Goal: Task Accomplishment & Management: Manage account settings

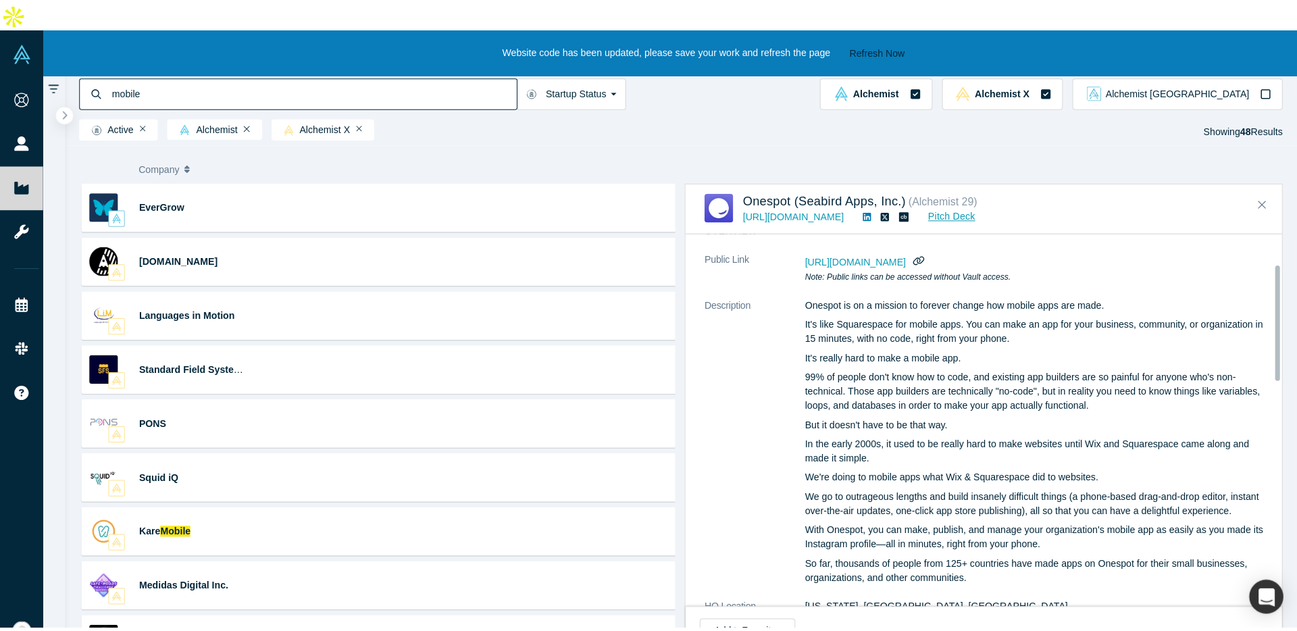
scroll to position [96, 0]
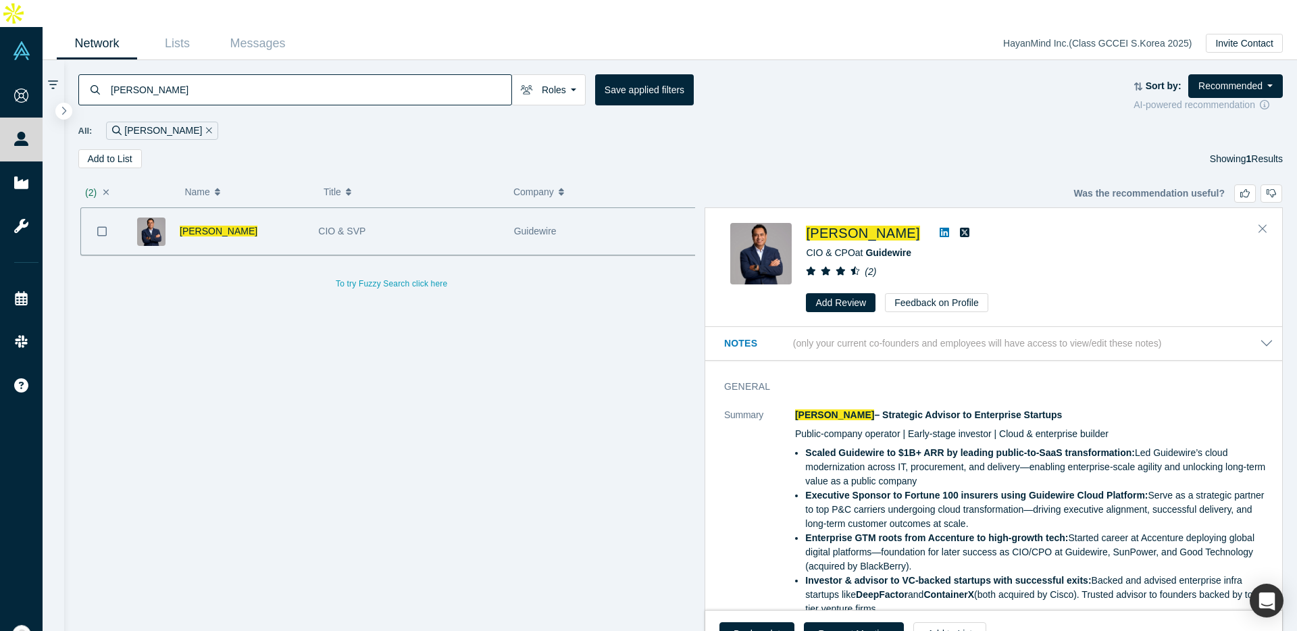
scroll to position [0, 3]
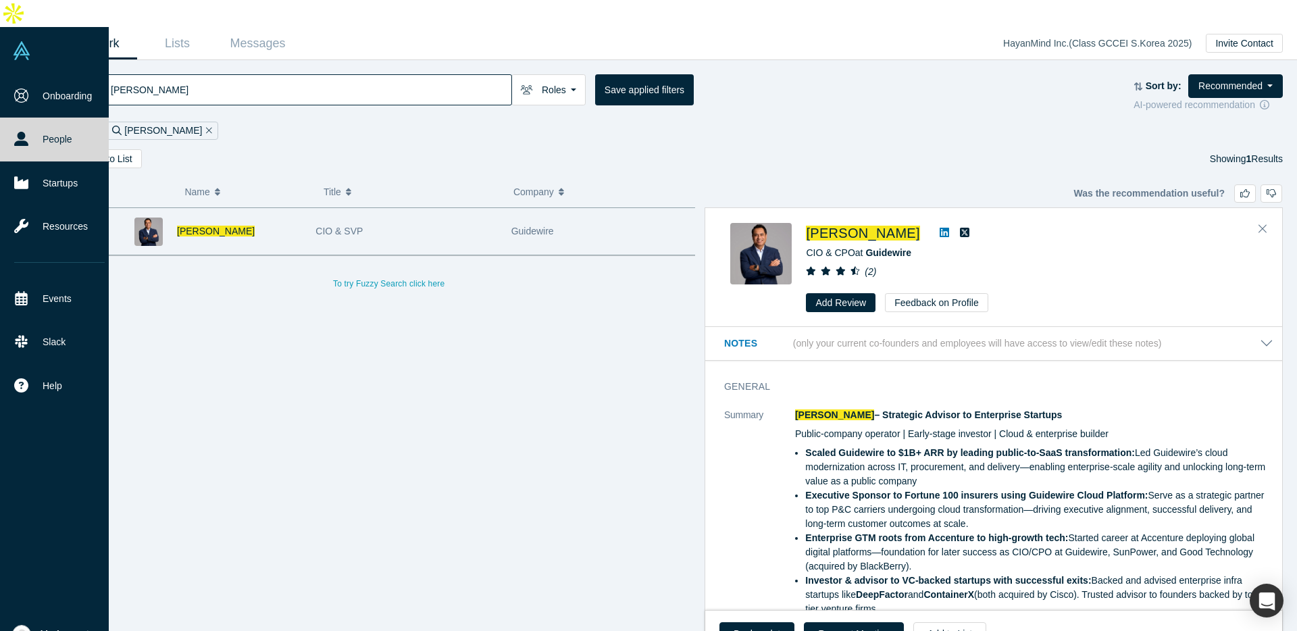
click at [30, 41] on img at bounding box center [21, 50] width 19 height 19
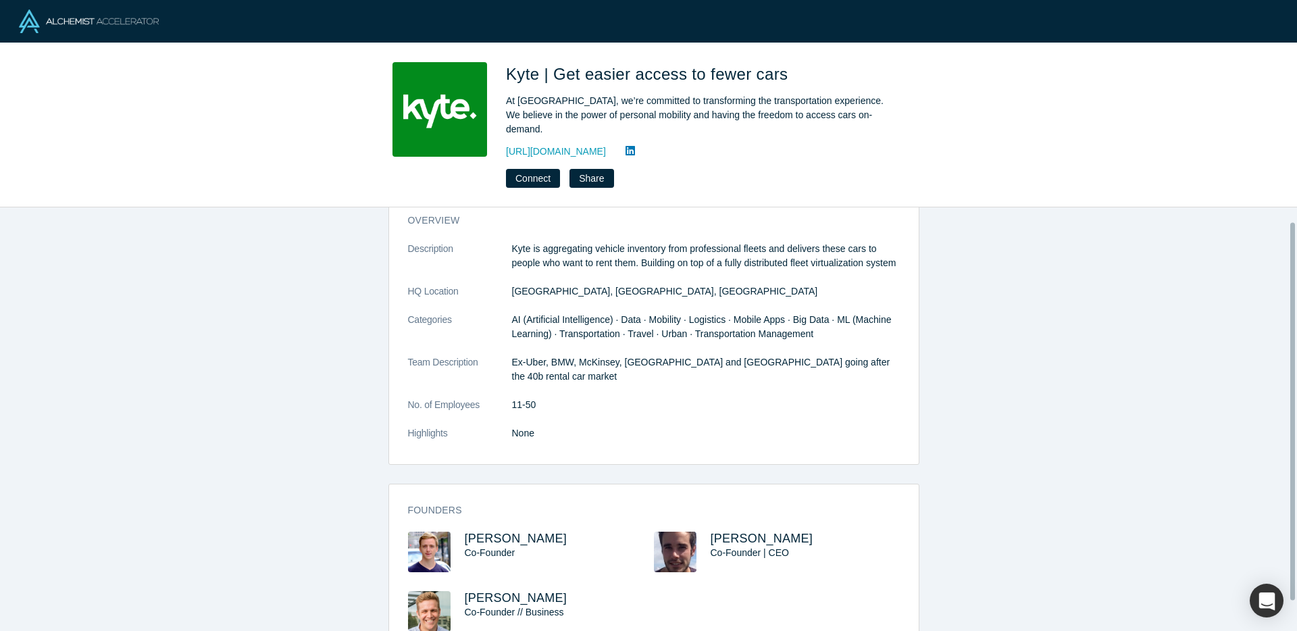
scroll to position [67, 0]
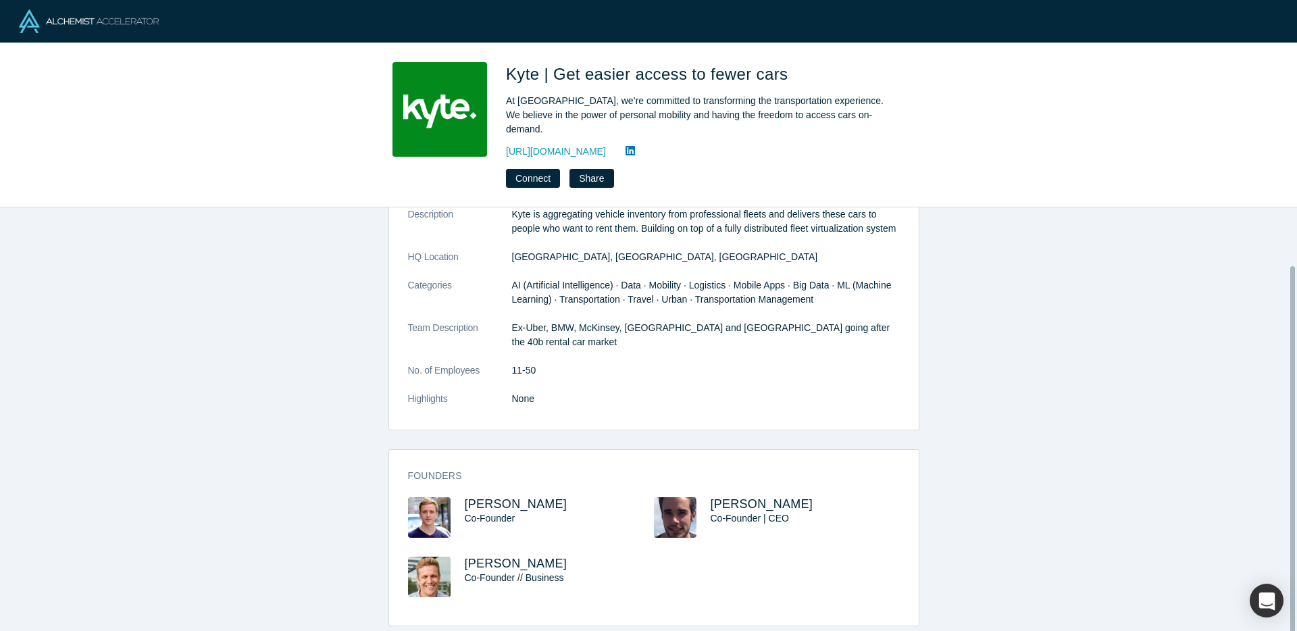
click at [363, 389] on div "overview Description Kyte is aggregating vehicle inventory from professional fl…" at bounding box center [654, 424] width 1308 height 434
click at [500, 497] on span "Francesco Wiedemann" at bounding box center [516, 504] width 103 height 14
click at [654, 500] on img at bounding box center [675, 517] width 43 height 41
click at [668, 497] on img at bounding box center [675, 517] width 43 height 41
click at [720, 497] on span "Nikolaus Volk" at bounding box center [762, 504] width 103 height 14
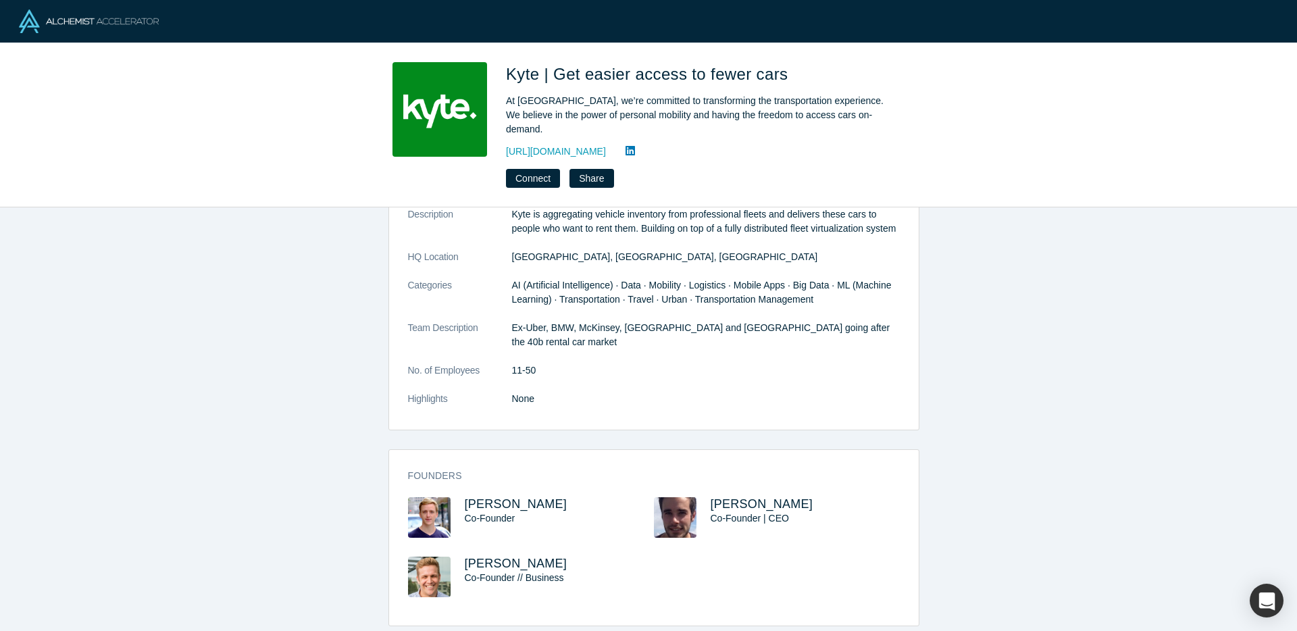
click at [64, 20] on img at bounding box center [89, 21] width 140 height 24
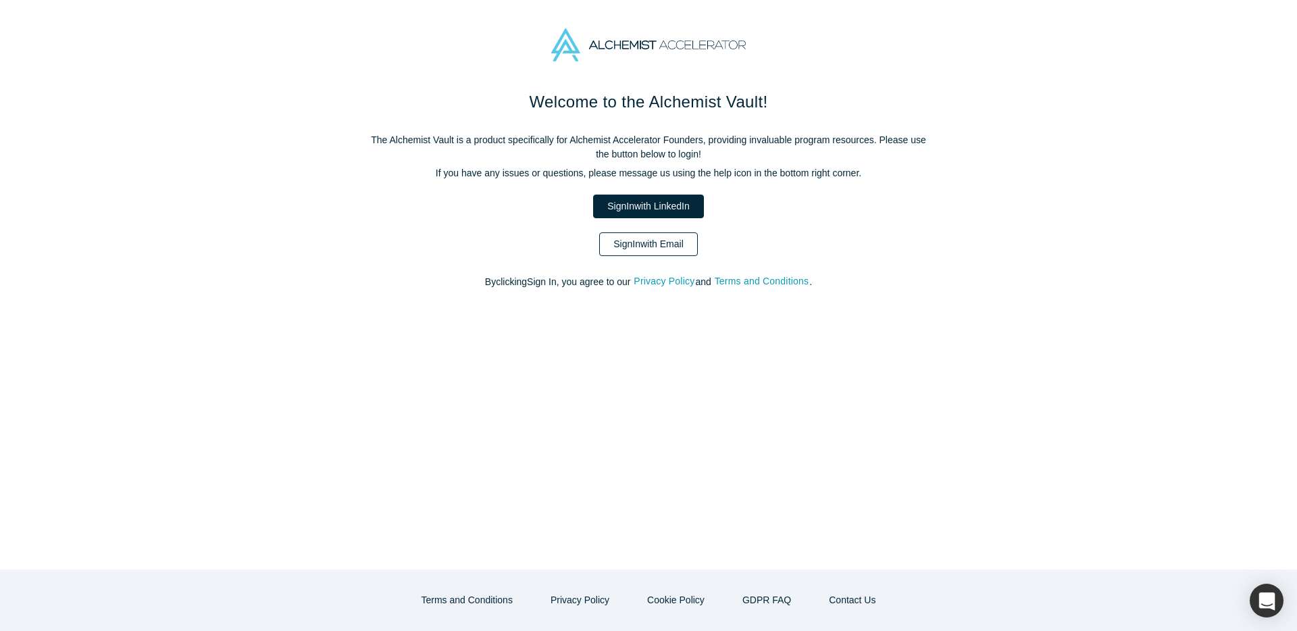
click at [653, 242] on link "Sign In with Email" at bounding box center [648, 244] width 99 height 24
click at [655, 246] on link "Sign In with Email" at bounding box center [648, 244] width 99 height 24
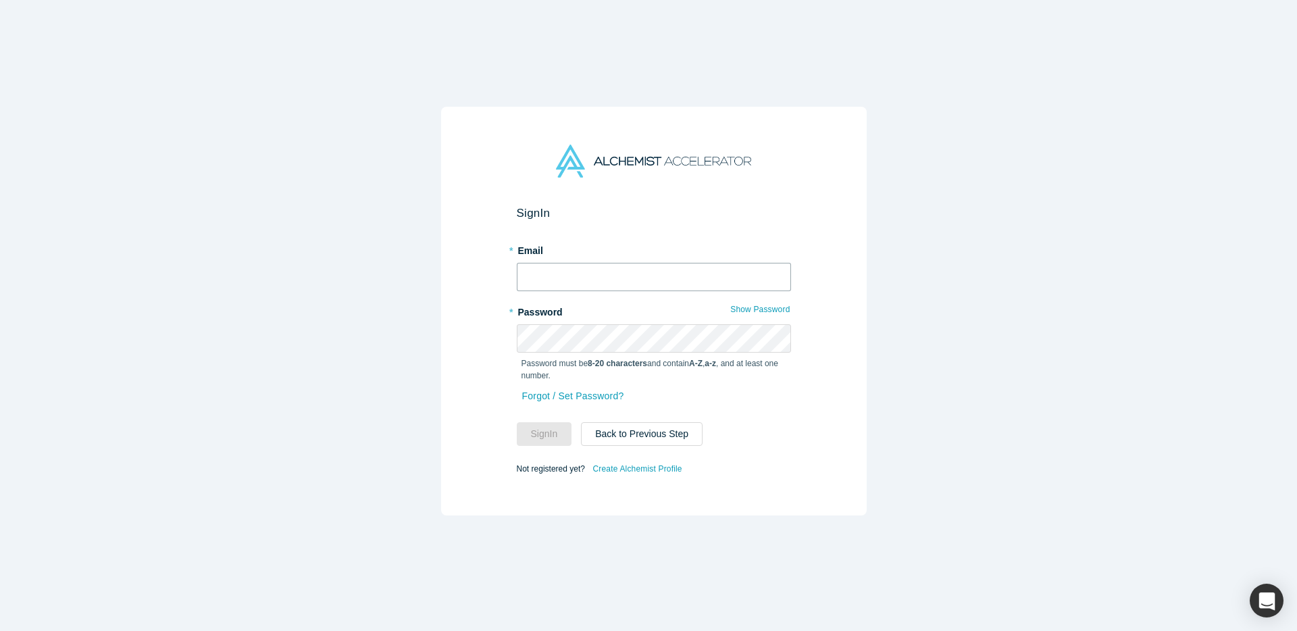
click at [631, 263] on input "text" at bounding box center [654, 277] width 274 height 28
type input "s"
type input "r"
type input "s"
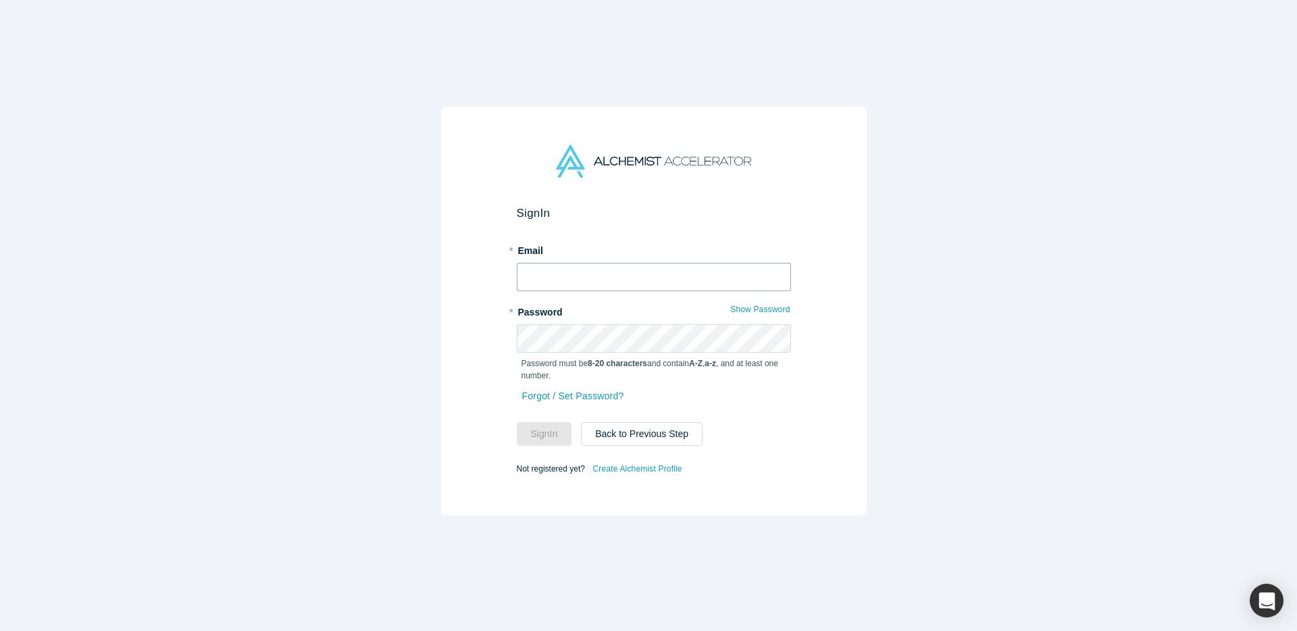
type input "s"
type input "[EMAIL_ADDRESS][DOMAIN_NAME]"
click at [517, 422] on button "Sign In" at bounding box center [544, 434] width 55 height 24
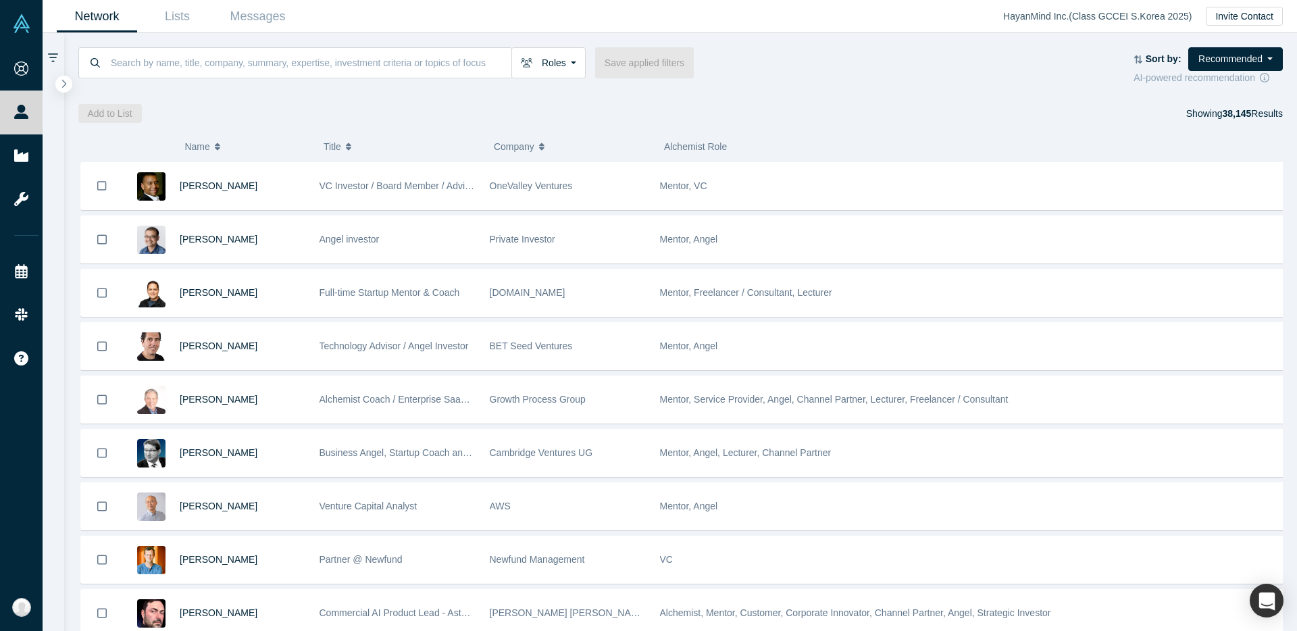
click at [427, 107] on div "Add to List Showing 38,145 Results" at bounding box center [681, 113] width 1206 height 19
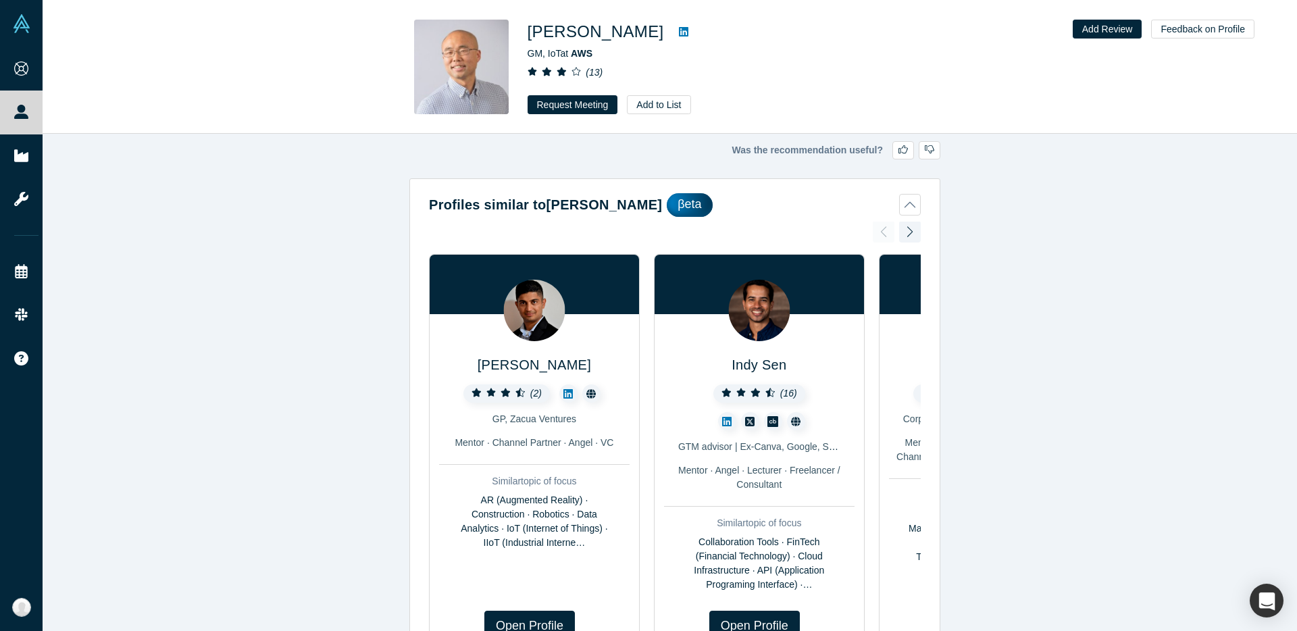
click at [674, 32] on link at bounding box center [684, 32] width 20 height 16
click at [572, 112] on button "Request Meeting" at bounding box center [573, 104] width 91 height 19
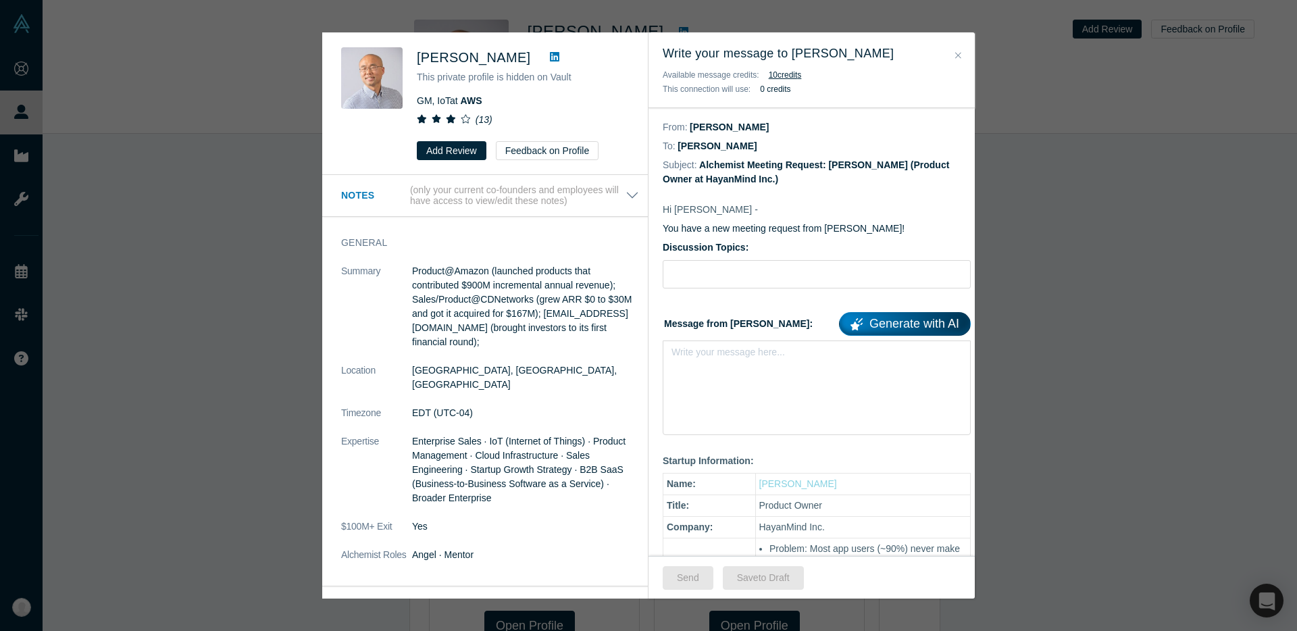
drag, startPoint x: 964, startPoint y: 52, endPoint x: 972, endPoint y: 30, distance: 23.5
click at [964, 53] on button "Close" at bounding box center [958, 56] width 14 height 16
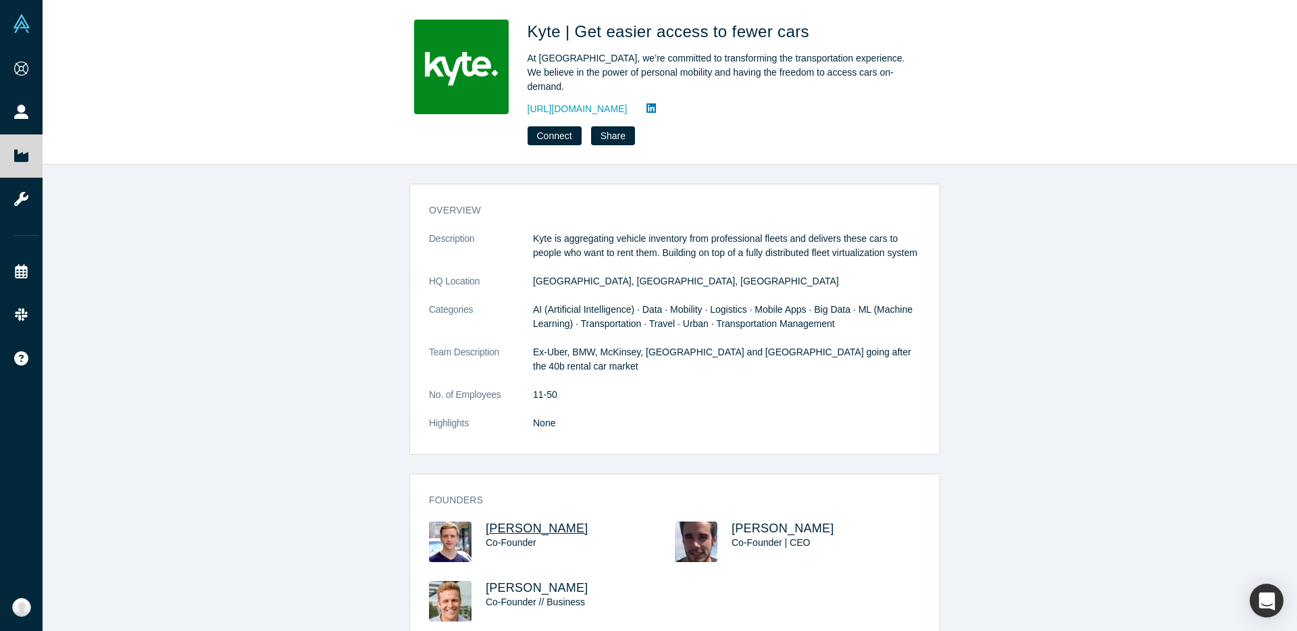
click at [524, 522] on span "[PERSON_NAME]" at bounding box center [537, 529] width 103 height 14
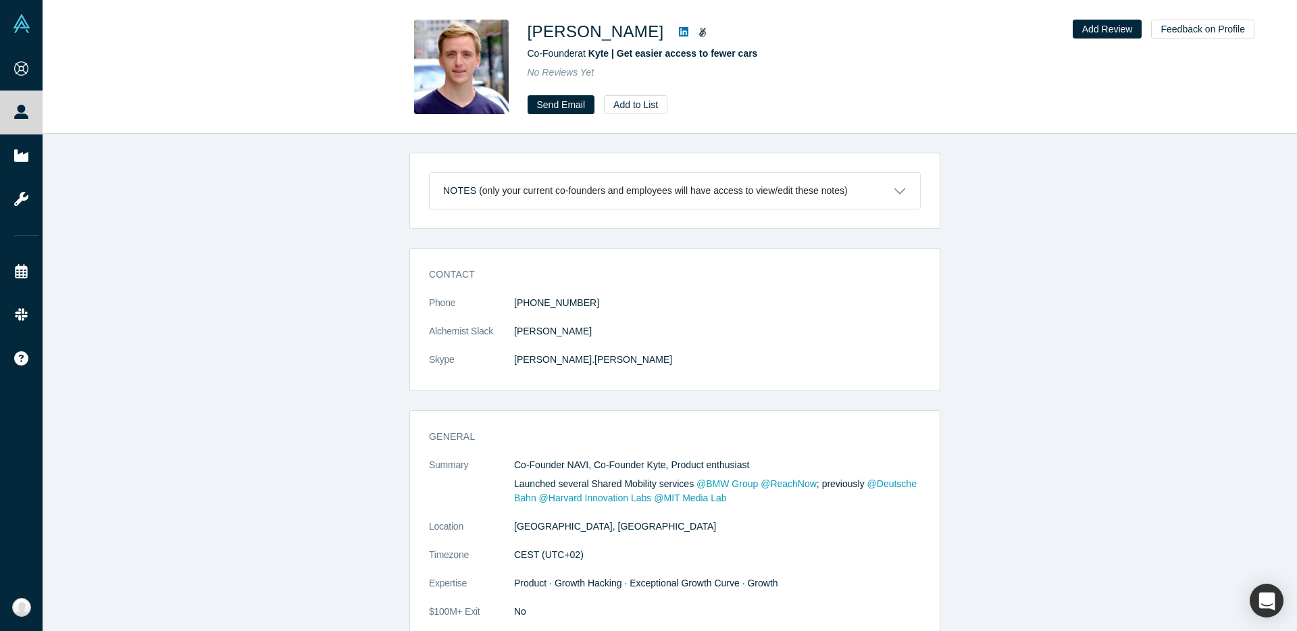
click at [580, 109] on link "Send Email" at bounding box center [562, 104] width 68 height 19
click at [645, 106] on button "Add to List" at bounding box center [636, 104] width 64 height 19
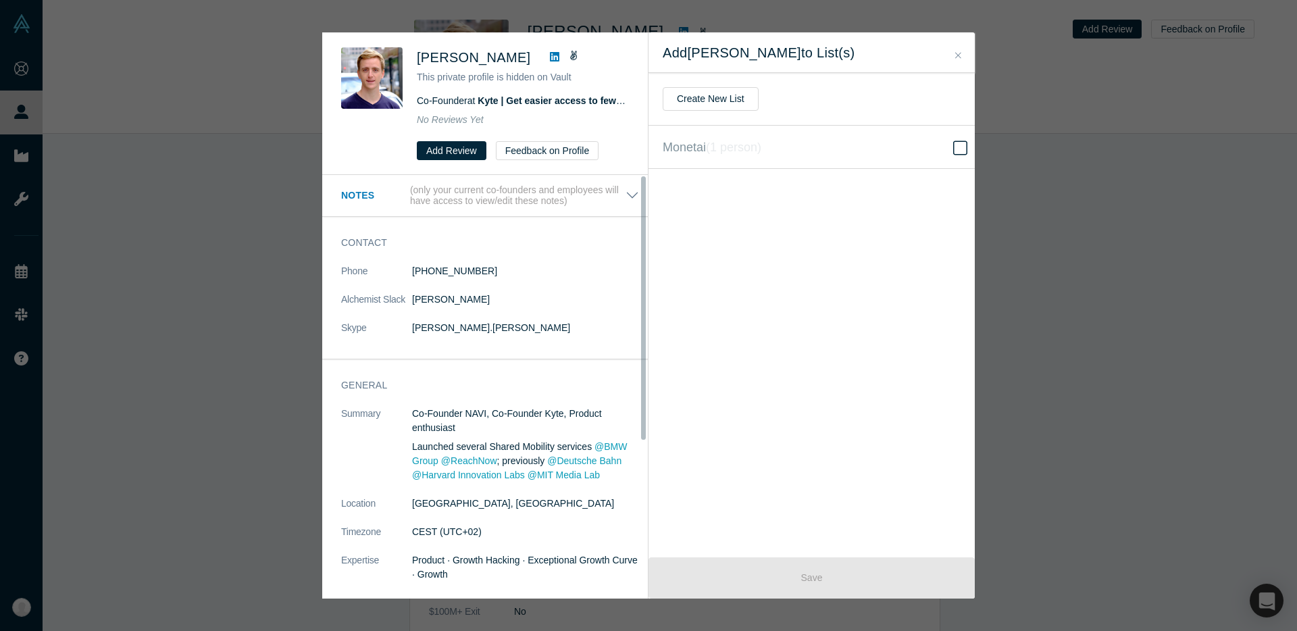
click at [432, 243] on h3 "Contact" at bounding box center [480, 243] width 279 height 14
click at [858, 149] on label "Monetai ( 1 person )" at bounding box center [817, 147] width 337 height 43
click at [0, 0] on input "Monetai ( 1 person )" at bounding box center [0, 0] width 0 height 0
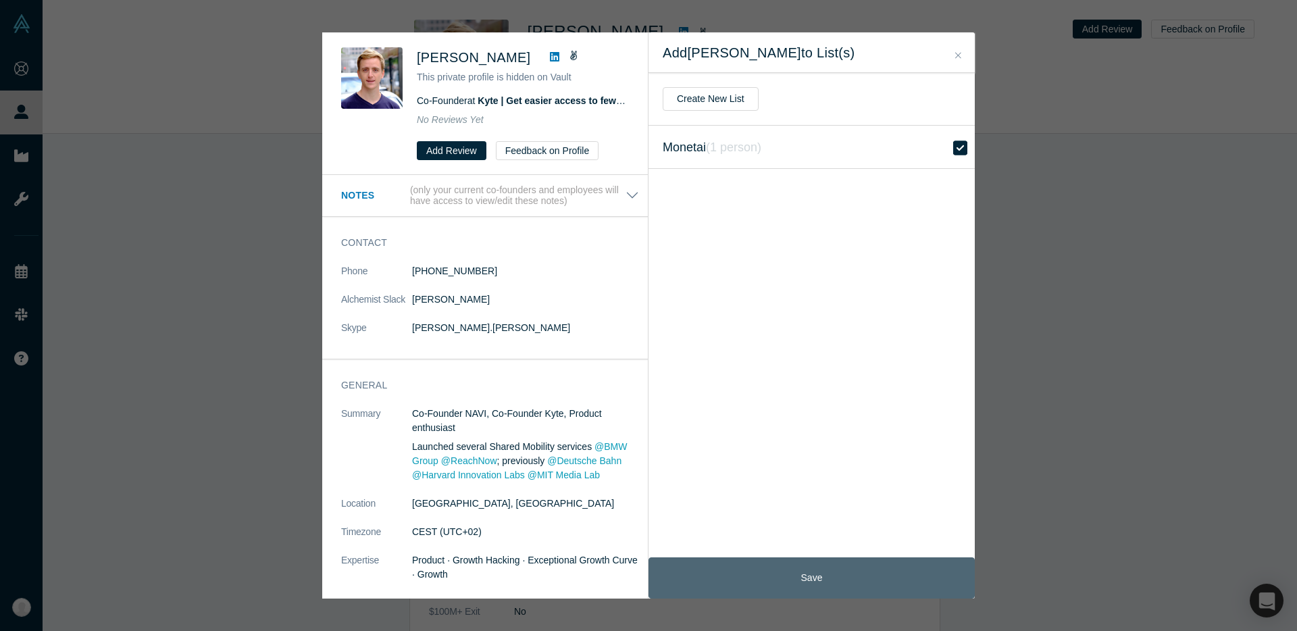
click at [866, 570] on button "Save" at bounding box center [812, 577] width 326 height 41
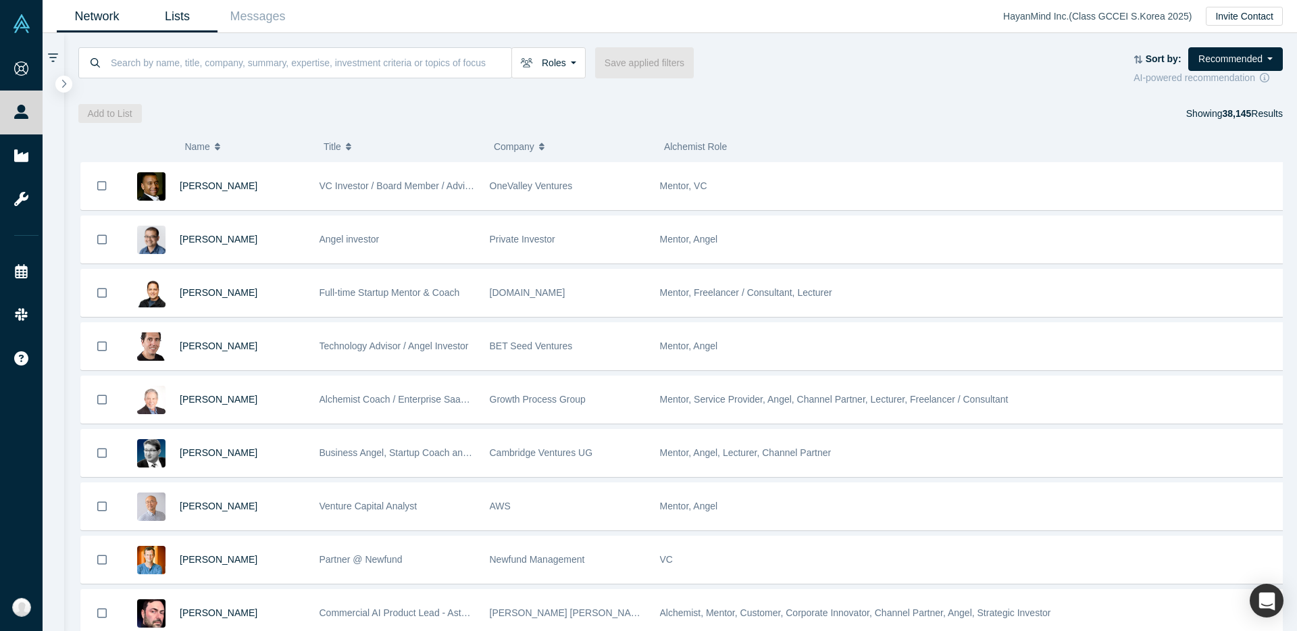
click at [203, 21] on link "Lists" at bounding box center [177, 17] width 80 height 32
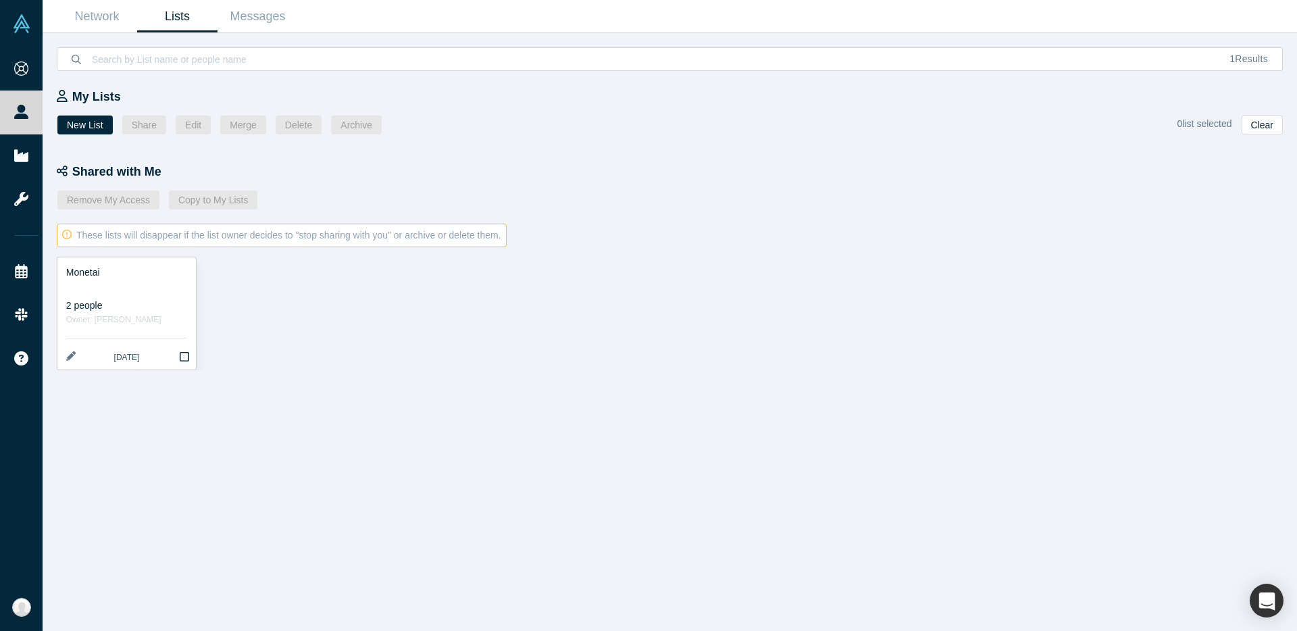
click at [141, 287] on div at bounding box center [126, 287] width 121 height 14
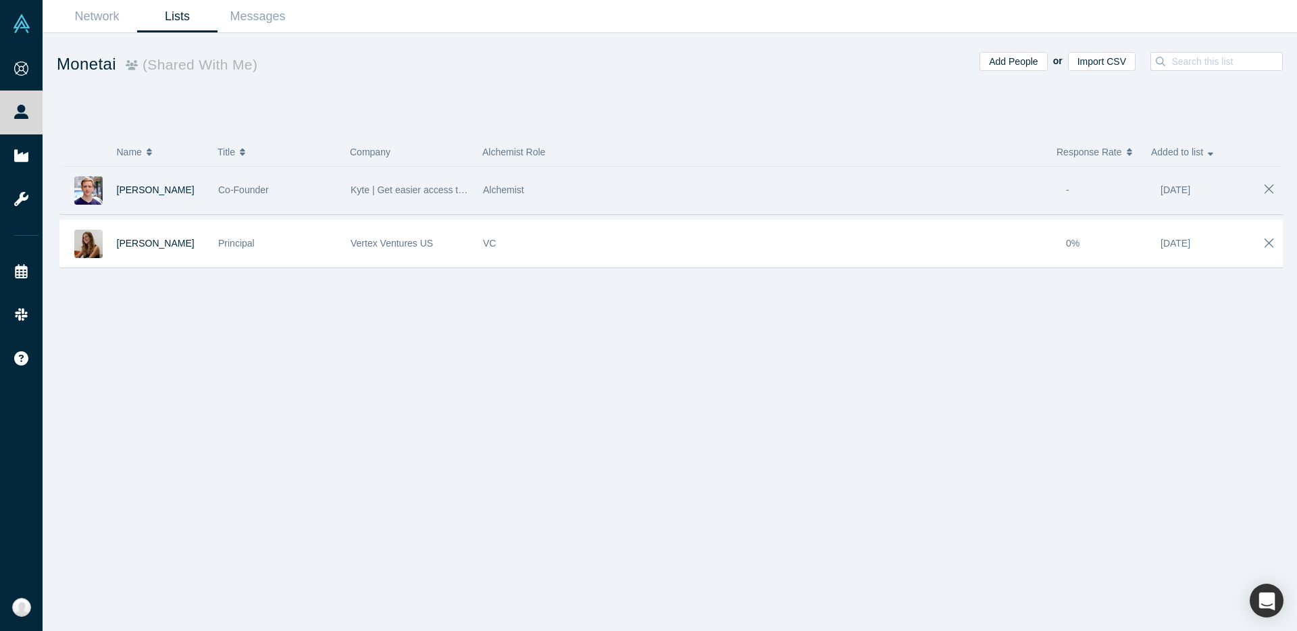
click at [578, 191] on div "Alchemist" at bounding box center [767, 190] width 569 height 47
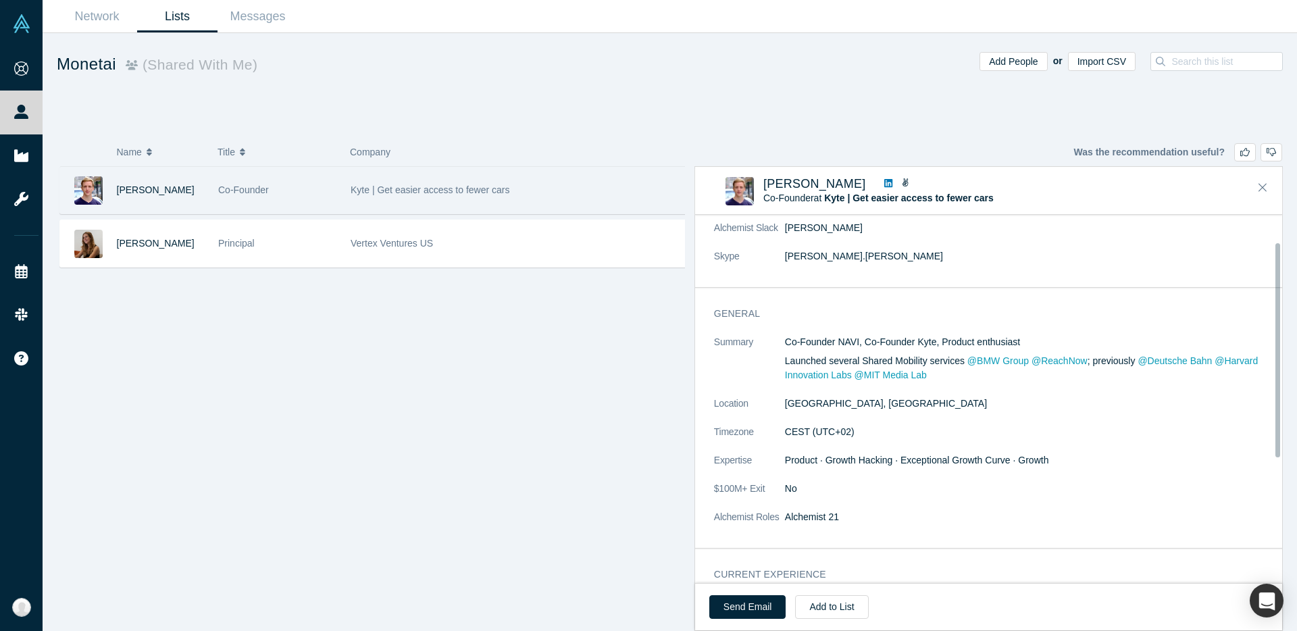
scroll to position [41, 0]
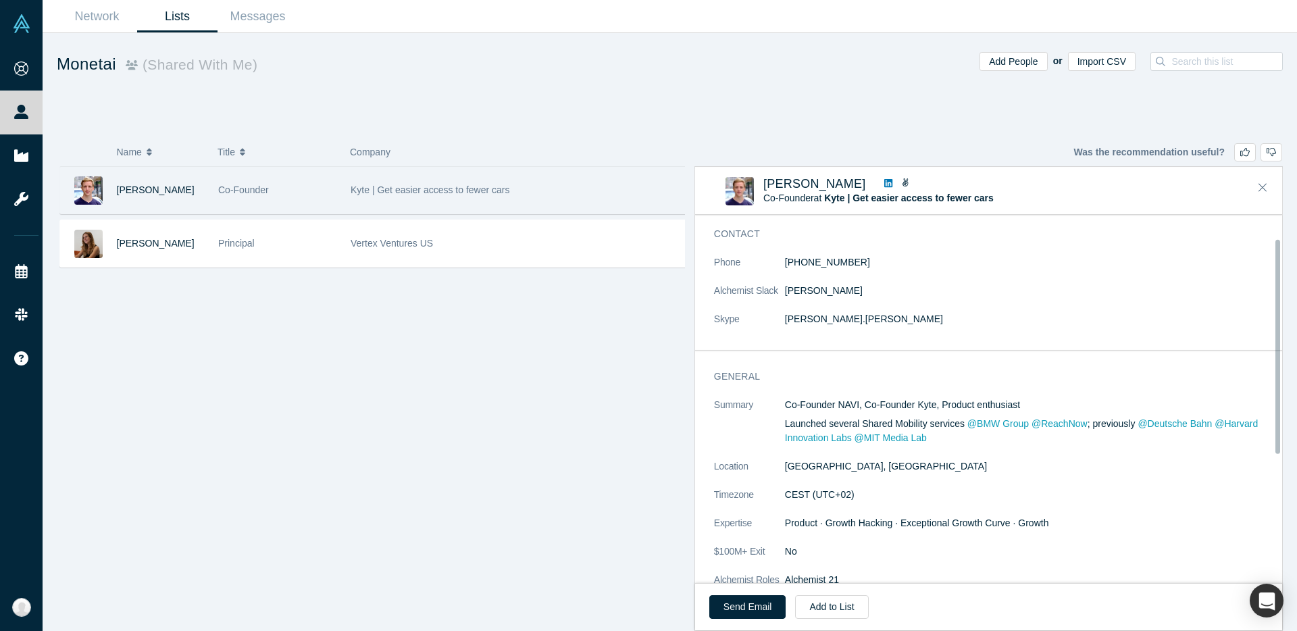
click at [820, 320] on dd "[PERSON_NAME].[PERSON_NAME]" at bounding box center [1029, 319] width 489 height 14
click at [943, 326] on dd "[PERSON_NAME].[PERSON_NAME]" at bounding box center [1029, 319] width 489 height 14
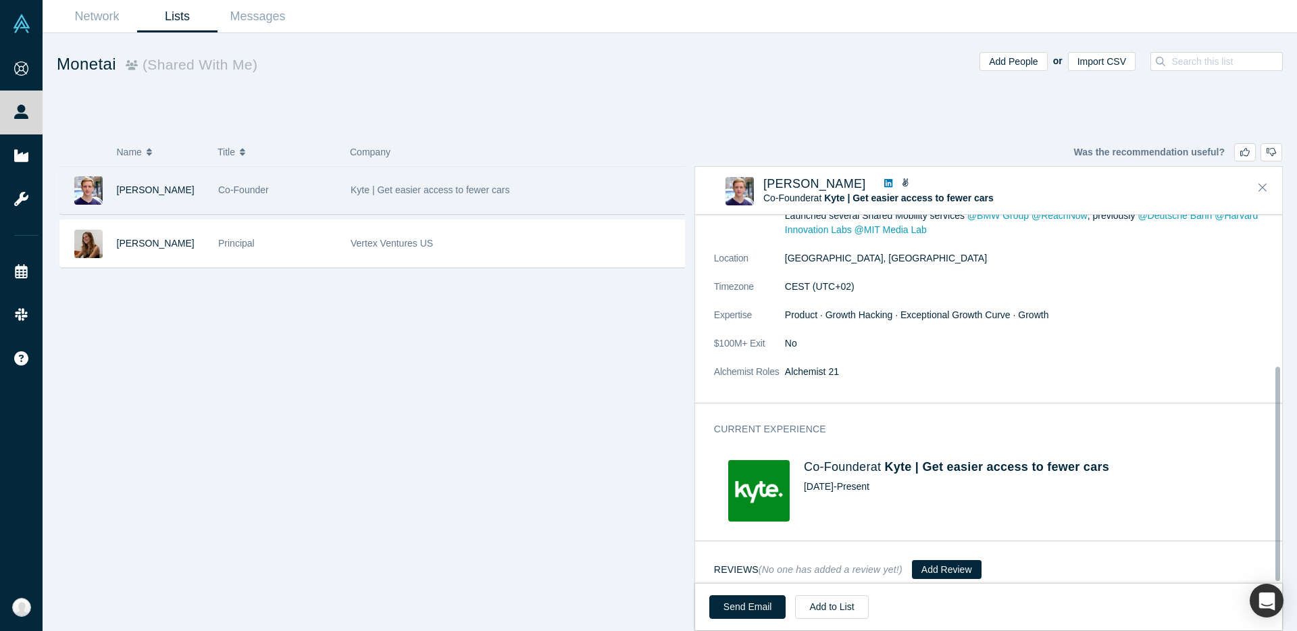
scroll to position [259, 0]
click at [893, 185] on icon at bounding box center [889, 182] width 8 height 9
